Goal: Transaction & Acquisition: Subscribe to service/newsletter

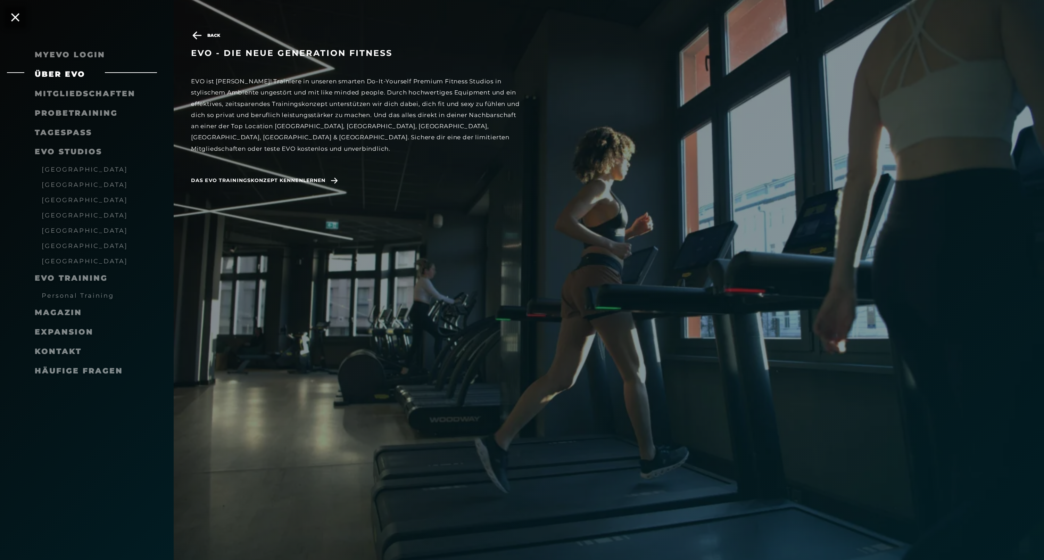
scroll to position [960, 0]
click at [322, 177] on span "Das EVO Trainingskonzept kennenlernen" at bounding box center [258, 180] width 134 height 7
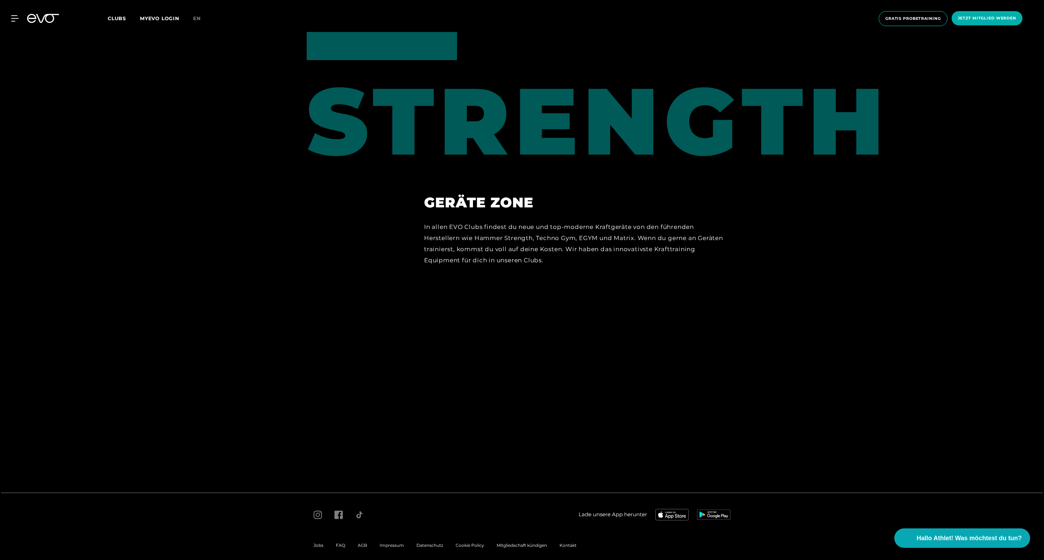
scroll to position [4529, 0]
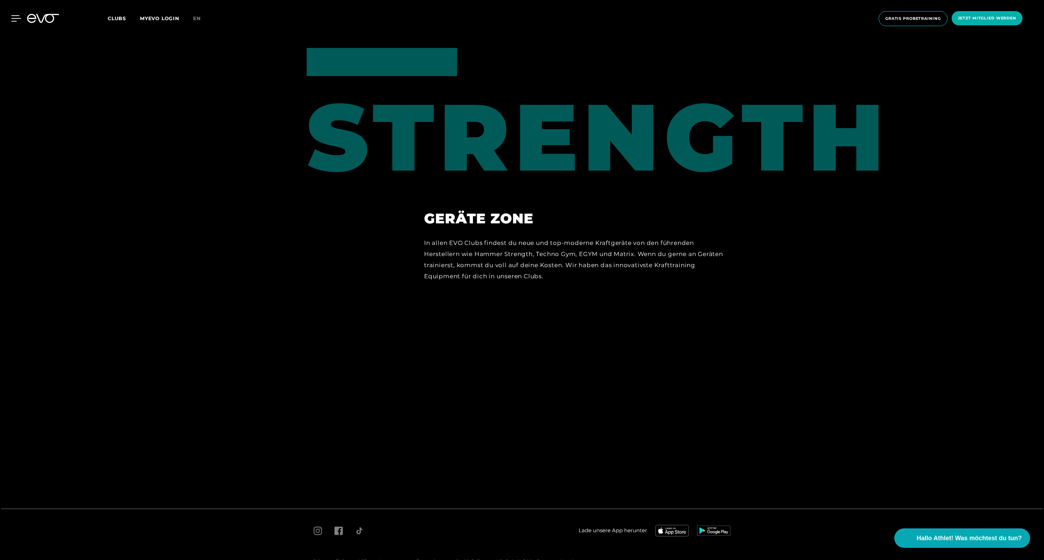
click at [10, 19] on div at bounding box center [10, 18] width 21 height 6
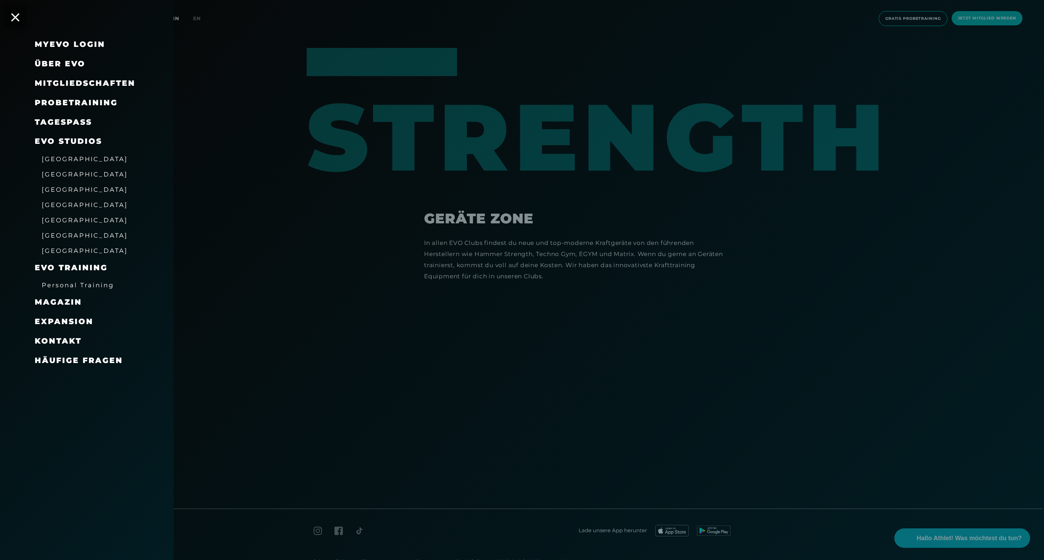
click at [60, 175] on span "[GEOGRAPHIC_DATA]" at bounding box center [85, 174] width 86 height 7
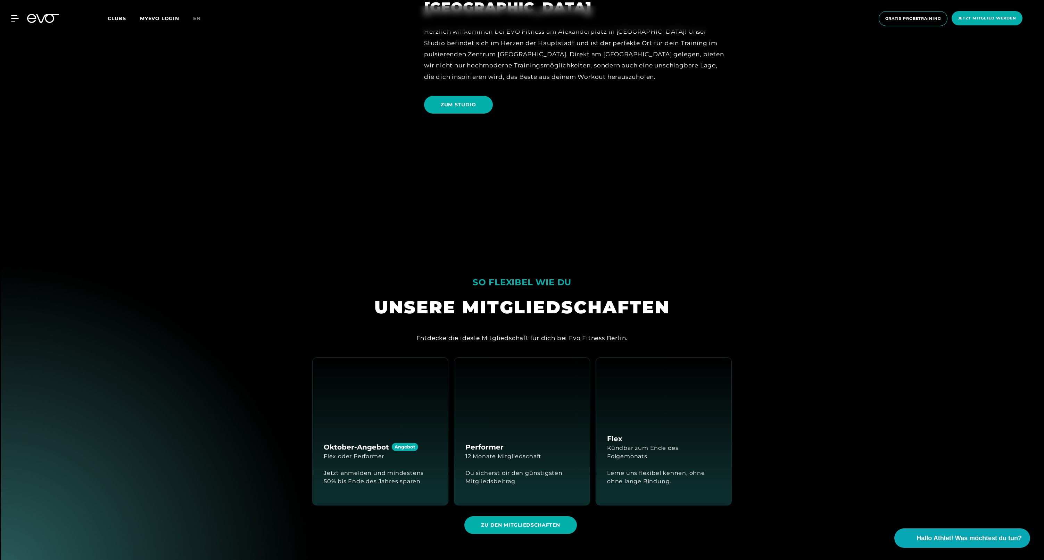
scroll to position [1447, 0]
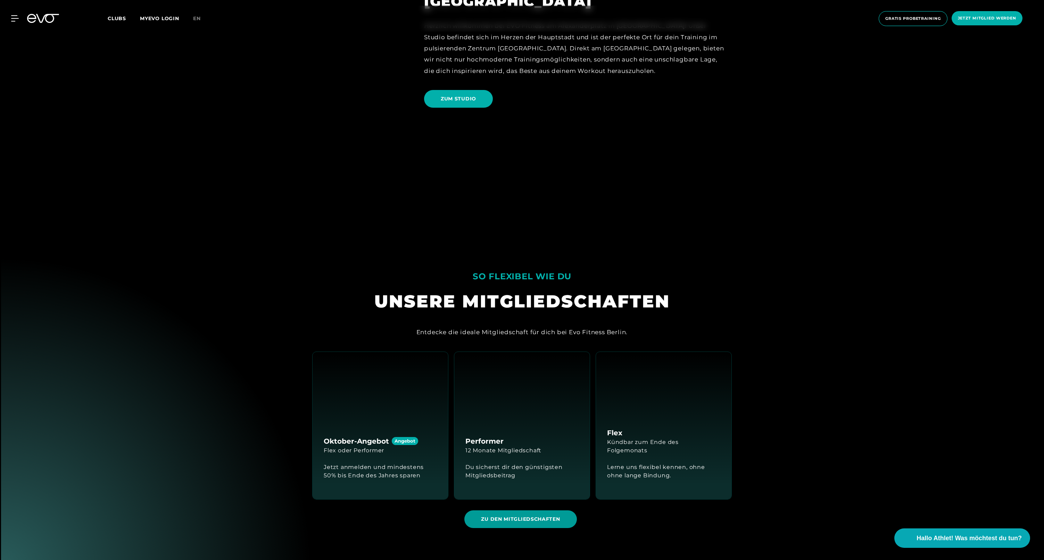
click at [504, 519] on span "ZU DEN MITGLIEDSCHAFTEN" at bounding box center [520, 519] width 79 height 7
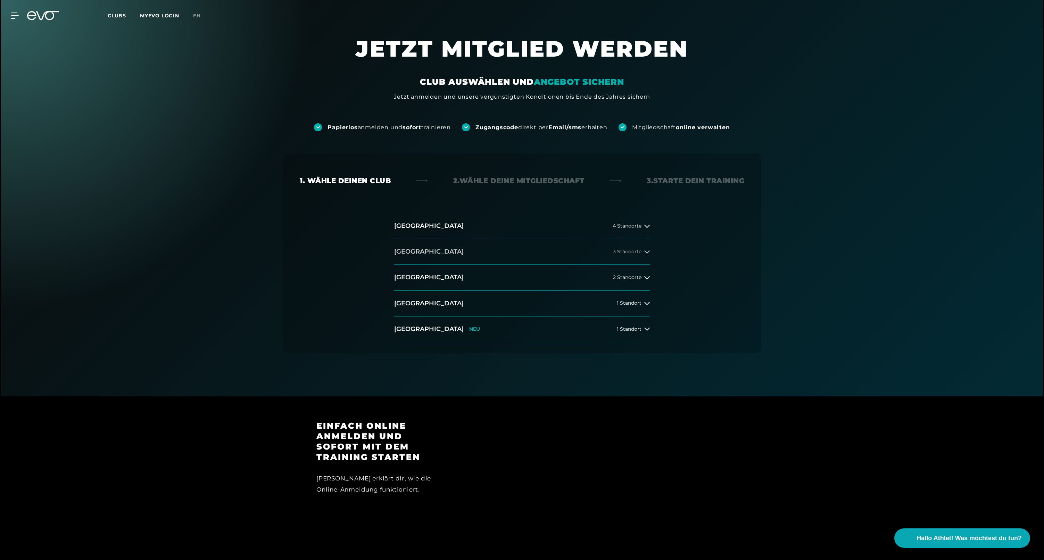
click at [642, 254] on button "[GEOGRAPHIC_DATA] 3 Standorte" at bounding box center [522, 252] width 256 height 26
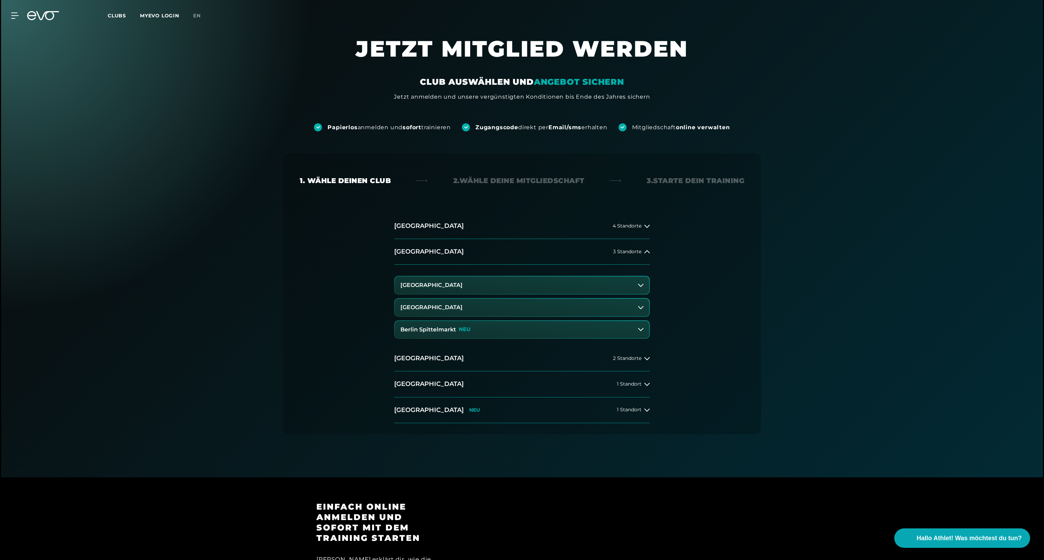
click at [520, 290] on button "[GEOGRAPHIC_DATA]" at bounding box center [522, 285] width 254 height 17
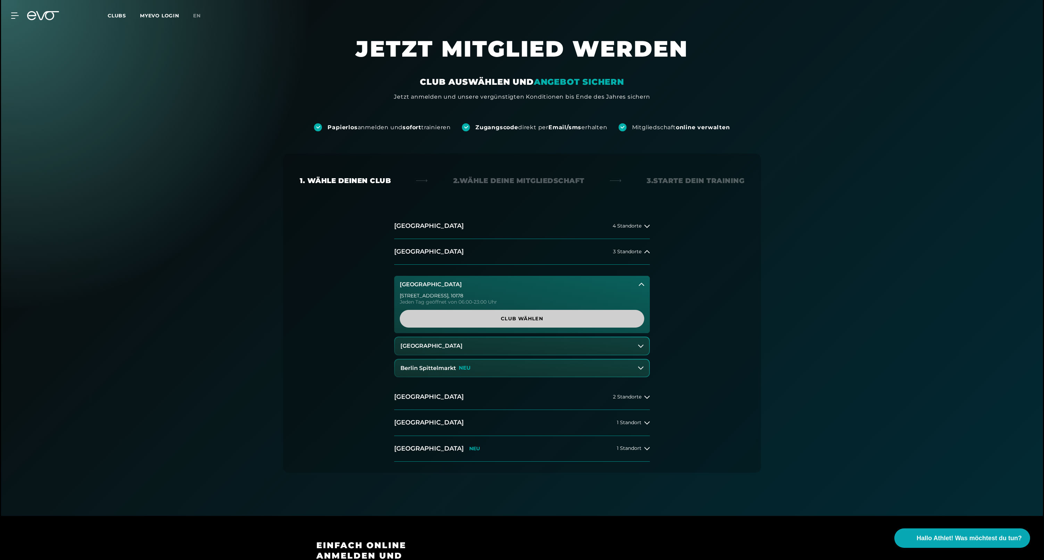
click at [522, 317] on span "Club wählen" at bounding box center [522, 318] width 211 height 7
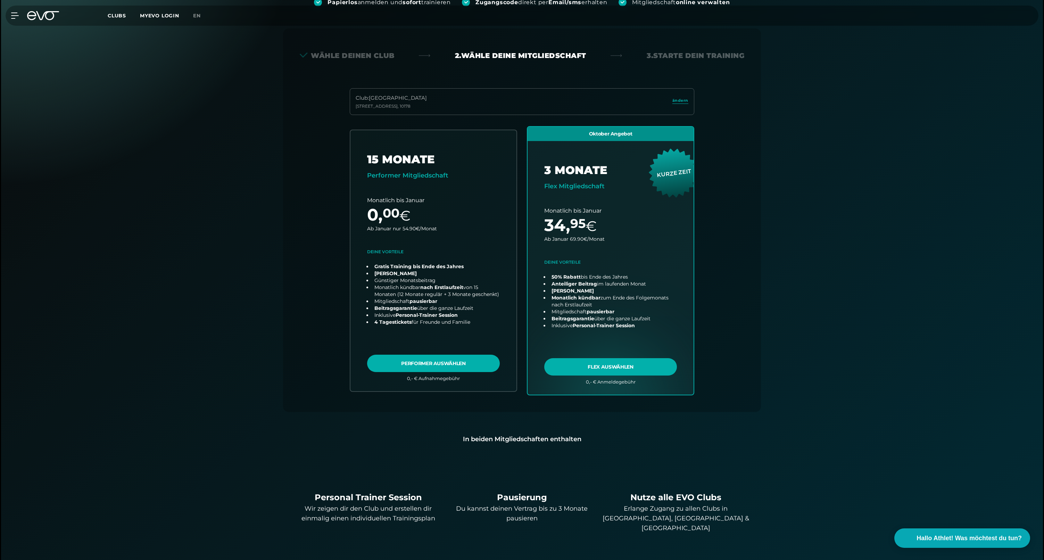
scroll to position [154, 0]
